Goal: Check status: Check status

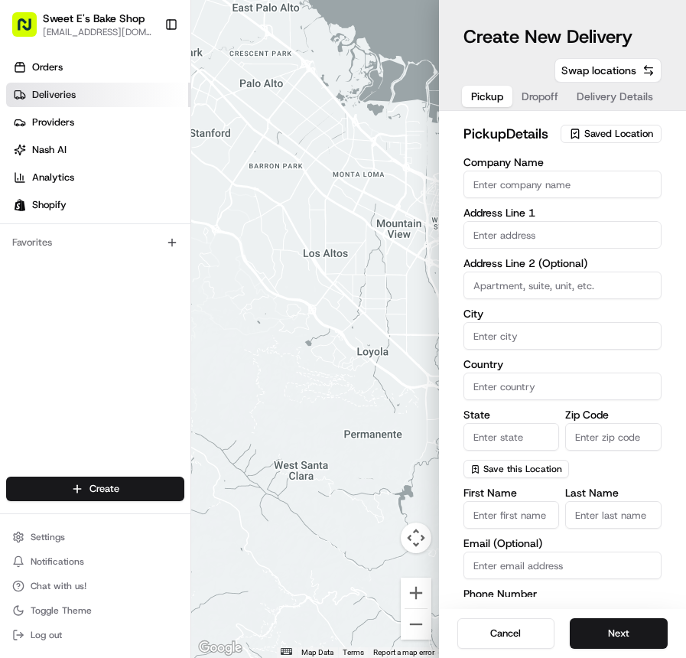
click at [32, 96] on span "Deliveries" at bounding box center [54, 95] width 44 height 14
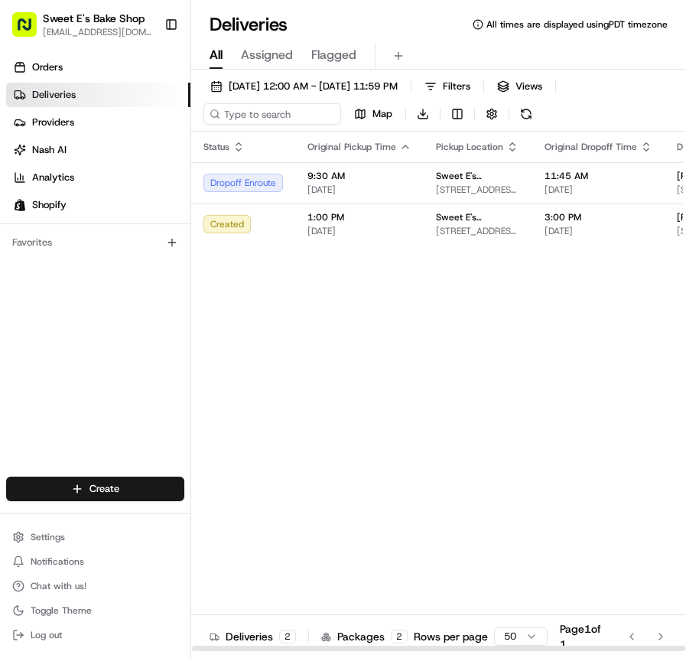
click at [424, 518] on div "Status Original Pickup Time Pickup Location Original Dropoff Time Dropoff Locat…" at bounding box center [572, 392] width 762 height 520
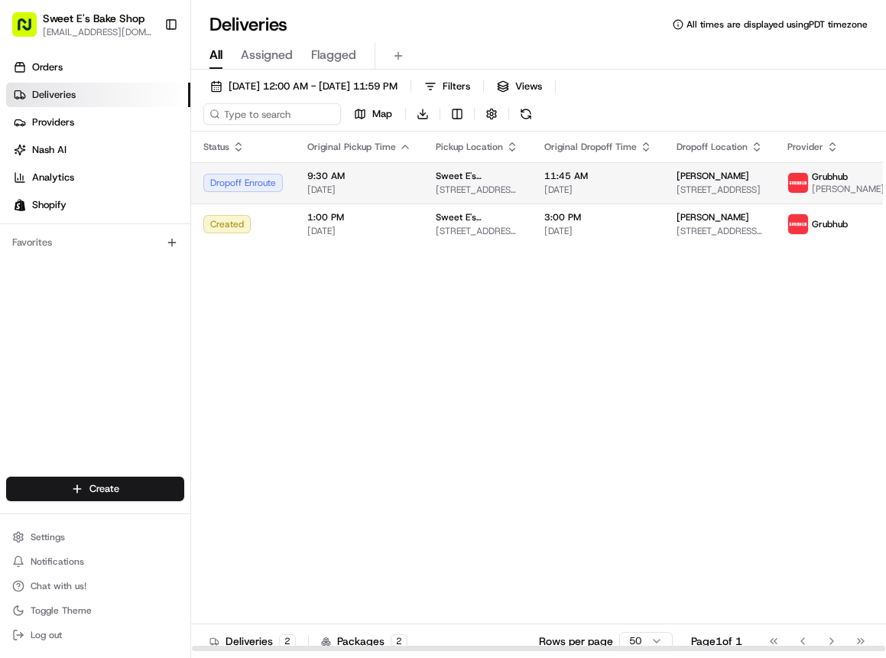
click at [264, 184] on div "Dropoff Enroute" at bounding box center [243, 183] width 80 height 18
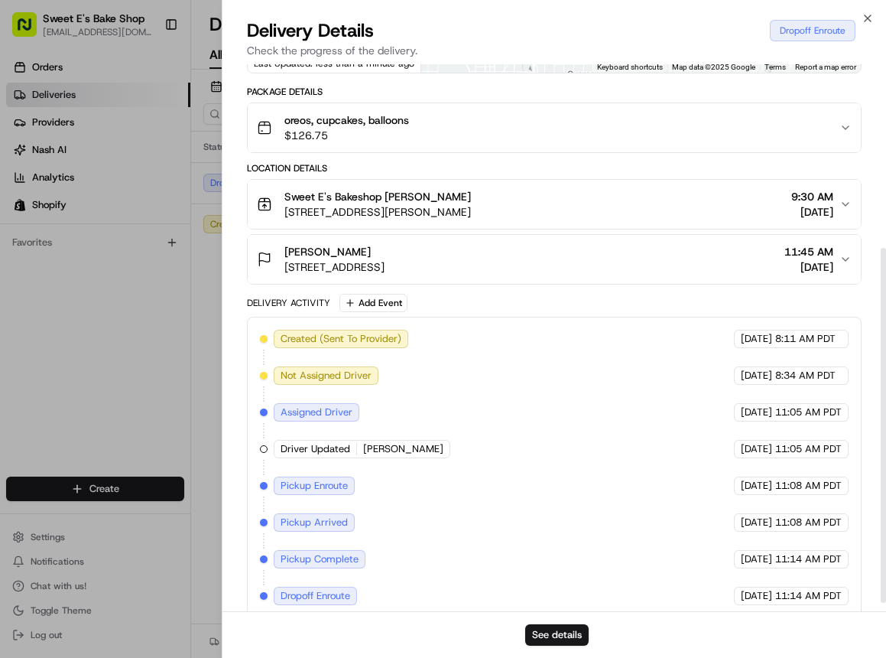
scroll to position [296, 0]
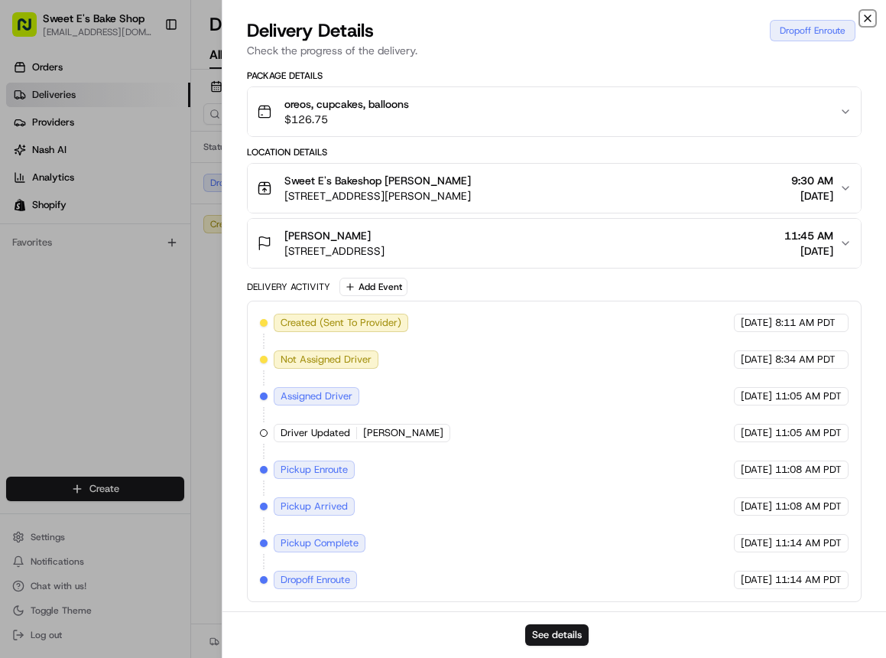
click at [685, 17] on icon "button" at bounding box center [868, 18] width 12 height 12
